Goal: Information Seeking & Learning: Learn about a topic

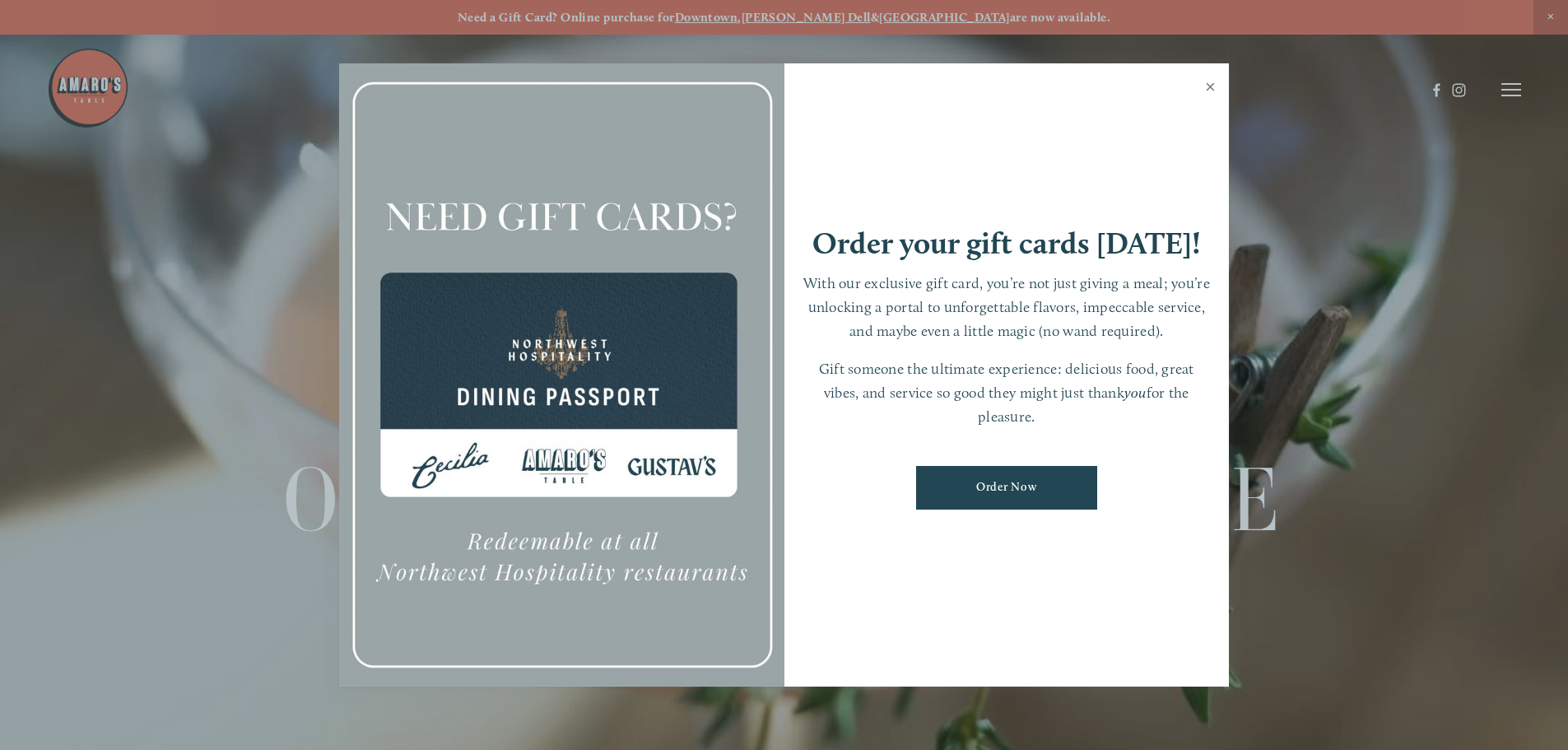
click at [1209, 89] on link "Close" at bounding box center [1210, 89] width 32 height 46
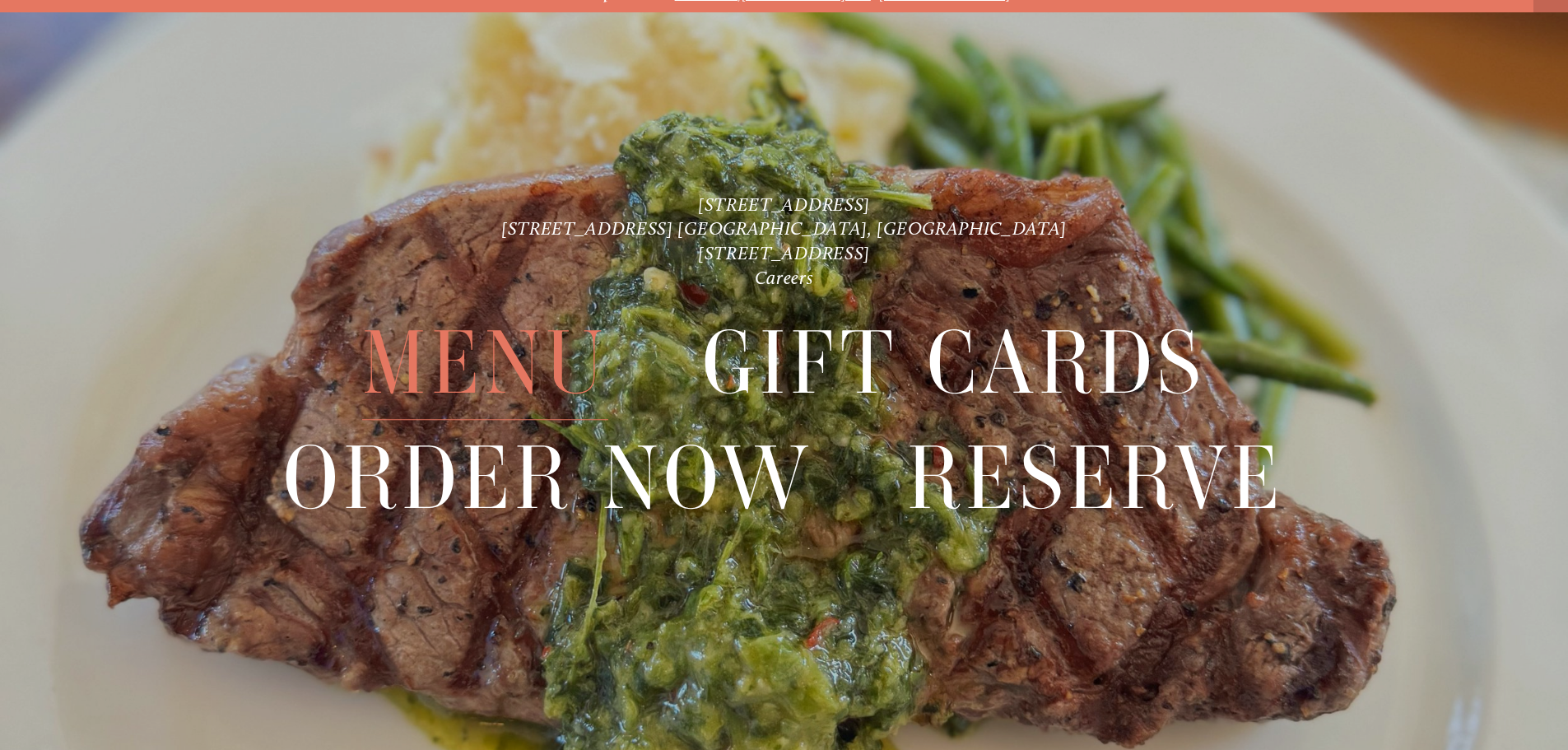
scroll to position [35, 0]
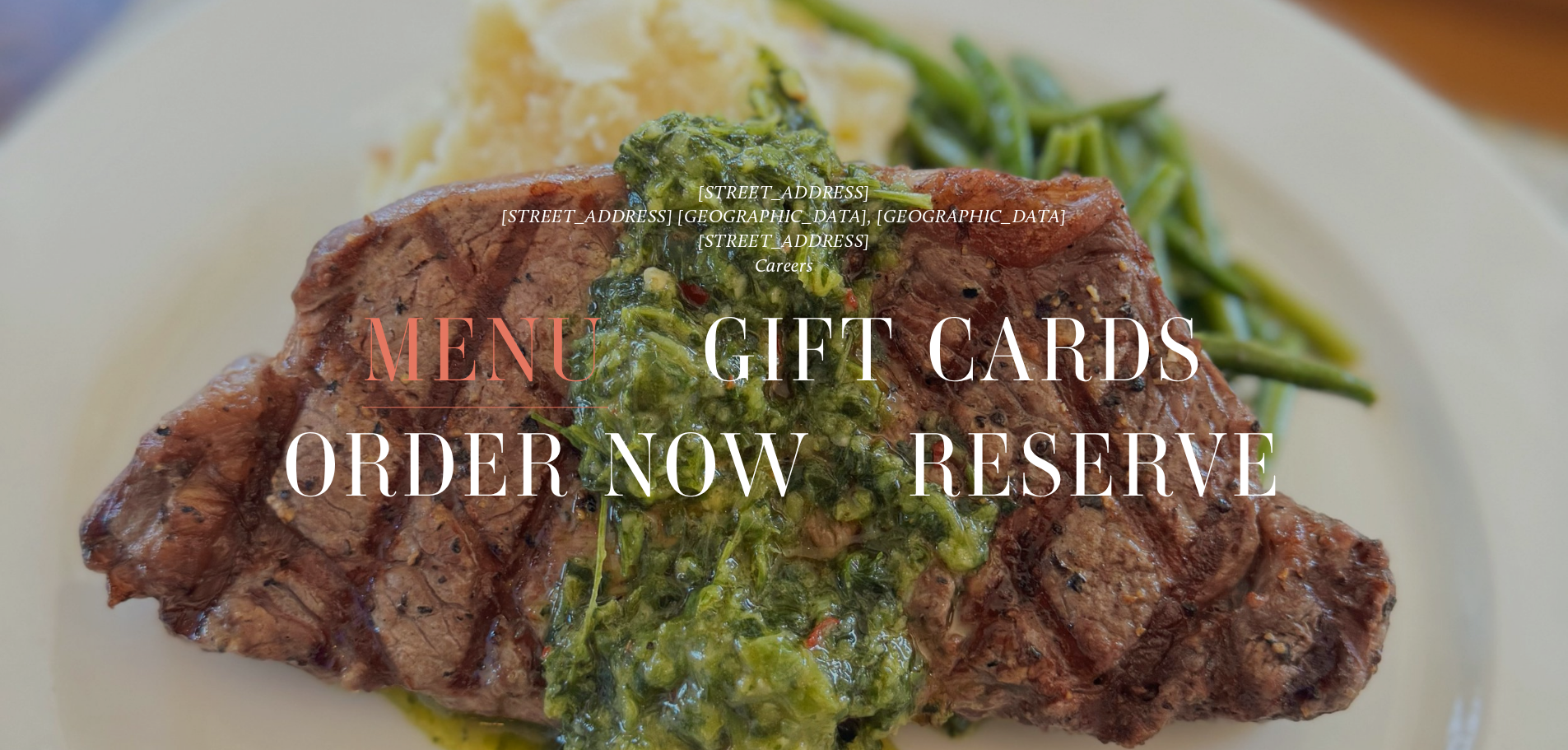
click at [482, 334] on span "Menu" at bounding box center [484, 351] width 245 height 113
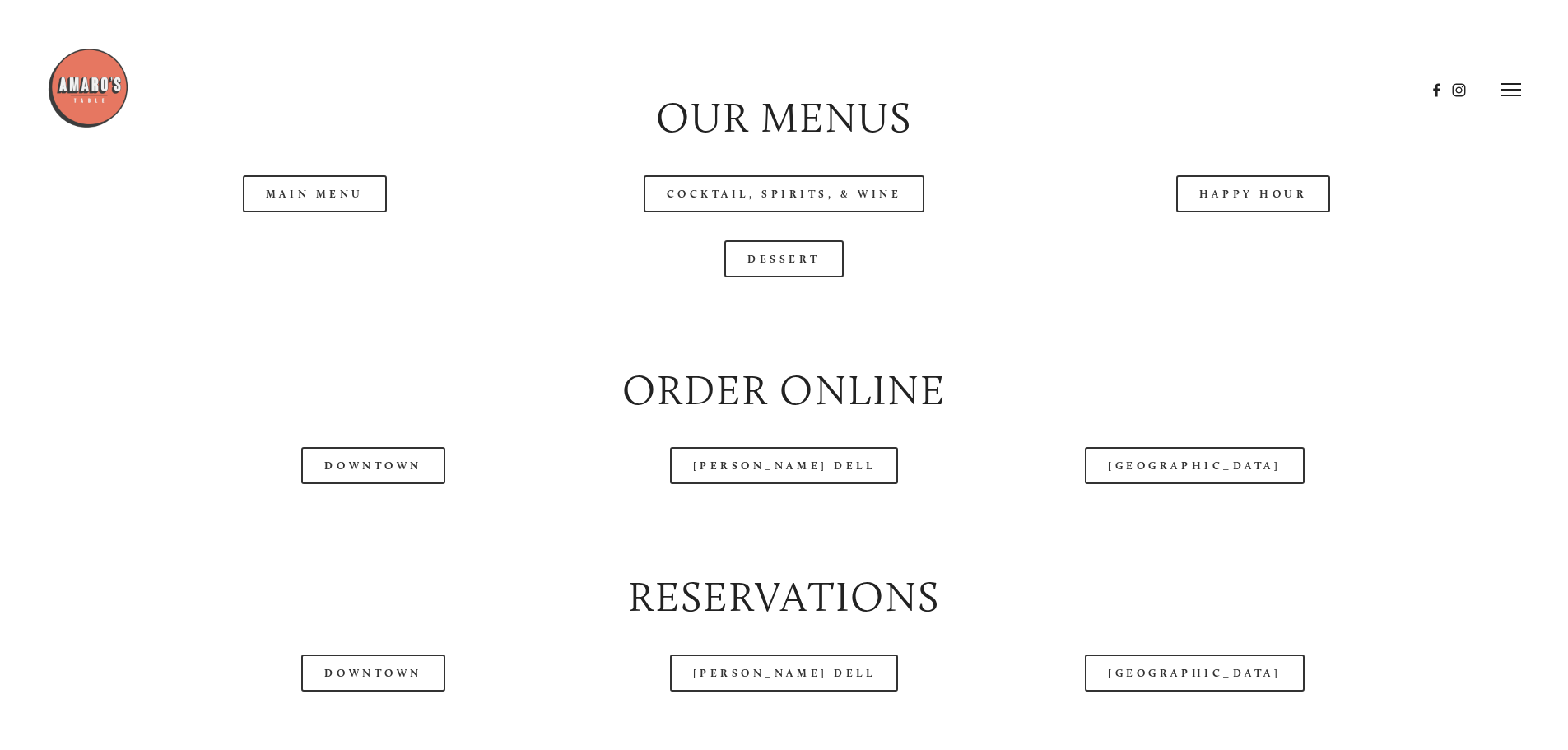
scroll to position [1811, 0]
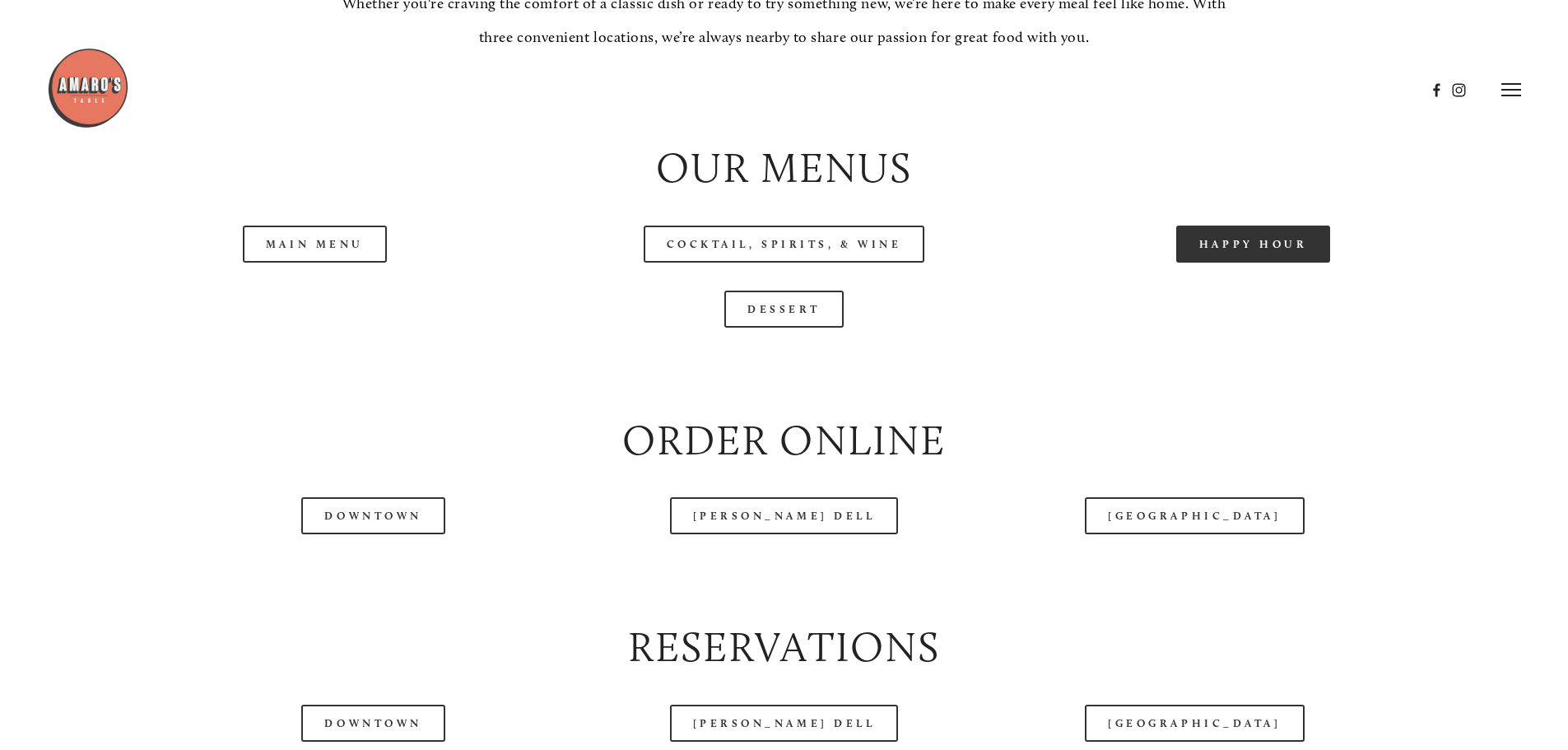
click at [1200, 263] on link "Happy Hour" at bounding box center [1253, 244] width 154 height 37
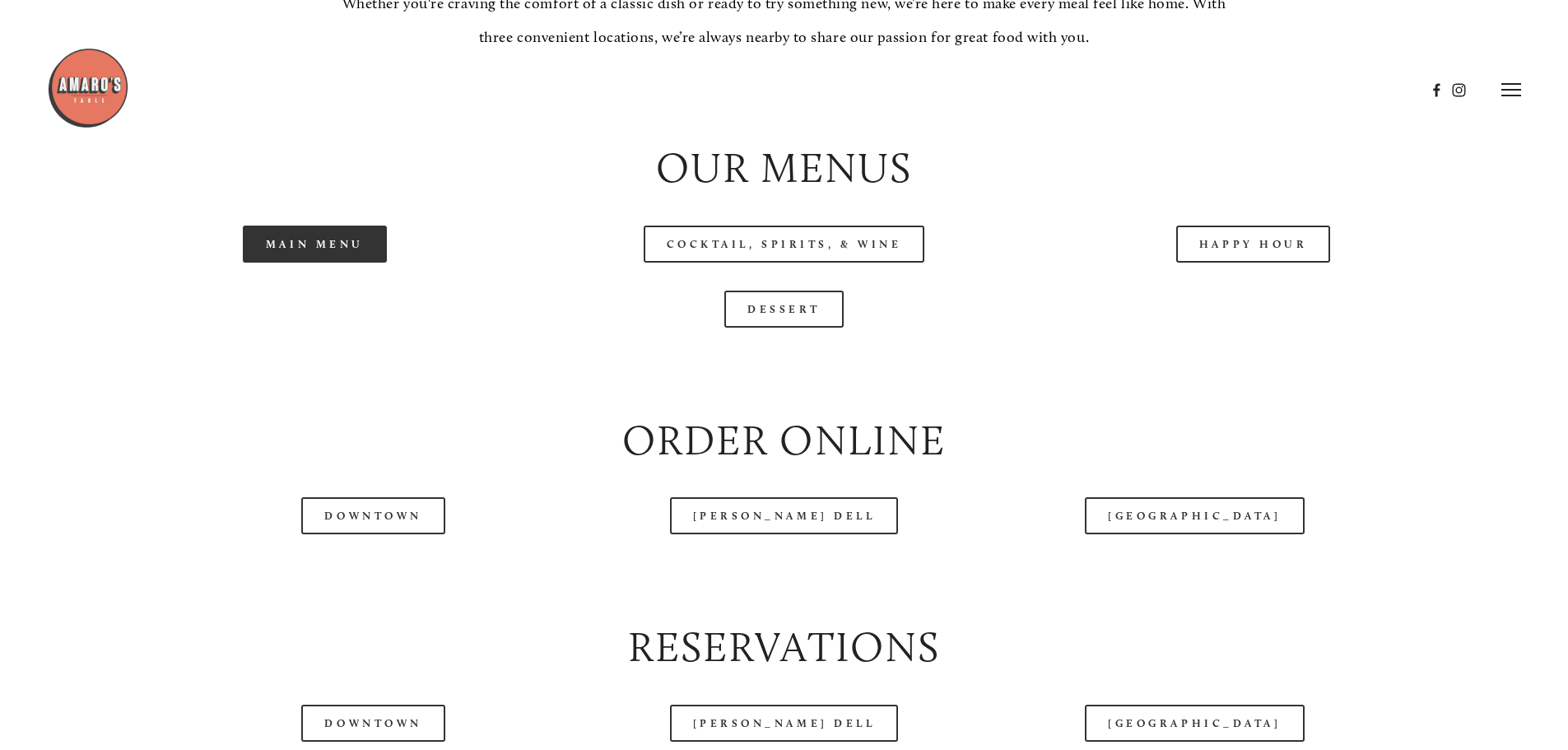
click at [335, 263] on link "Main Menu" at bounding box center [315, 244] width 144 height 37
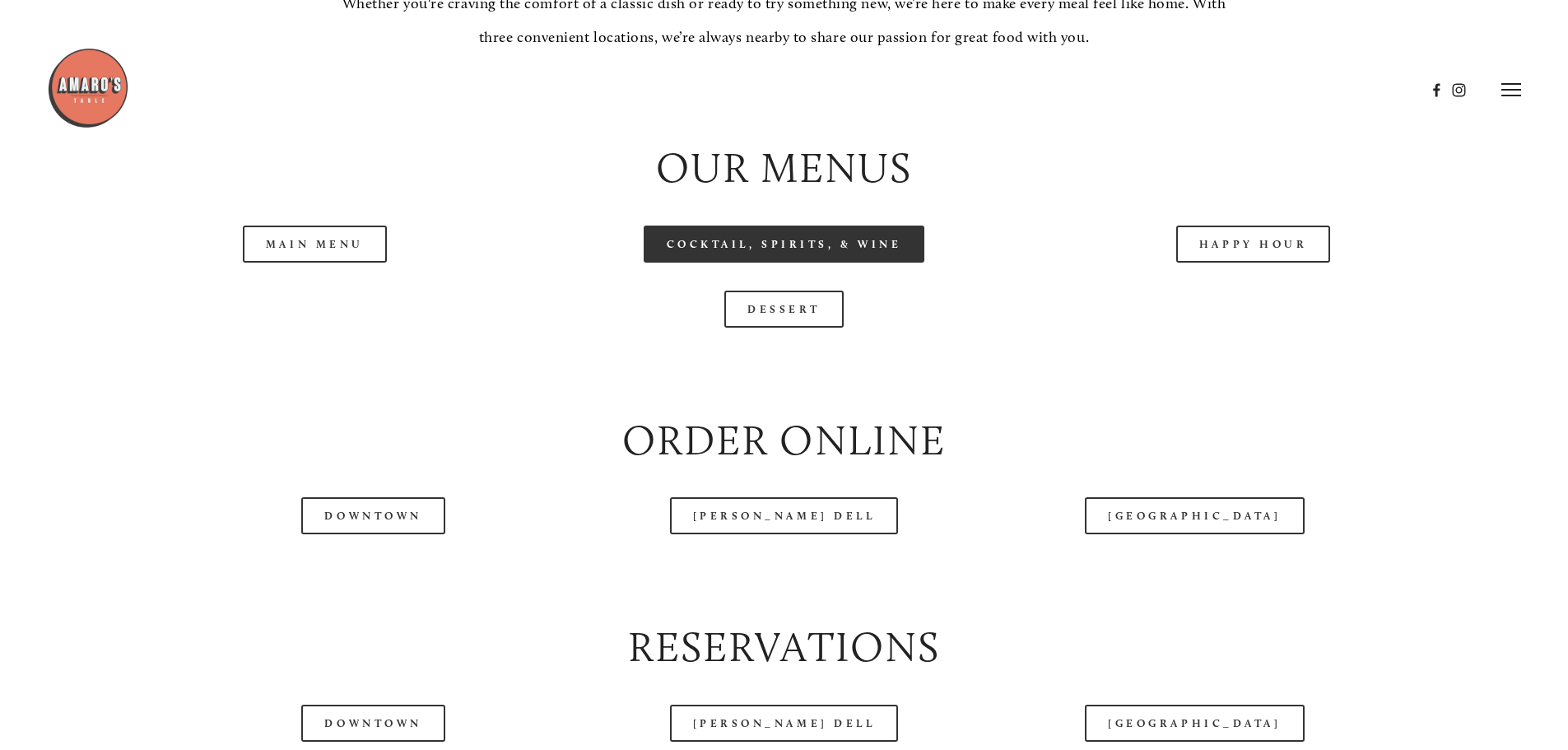
click at [775, 263] on link "Cocktail, Spirits, & Wine" at bounding box center [784, 244] width 282 height 37
